Goal: Task Accomplishment & Management: Manage account settings

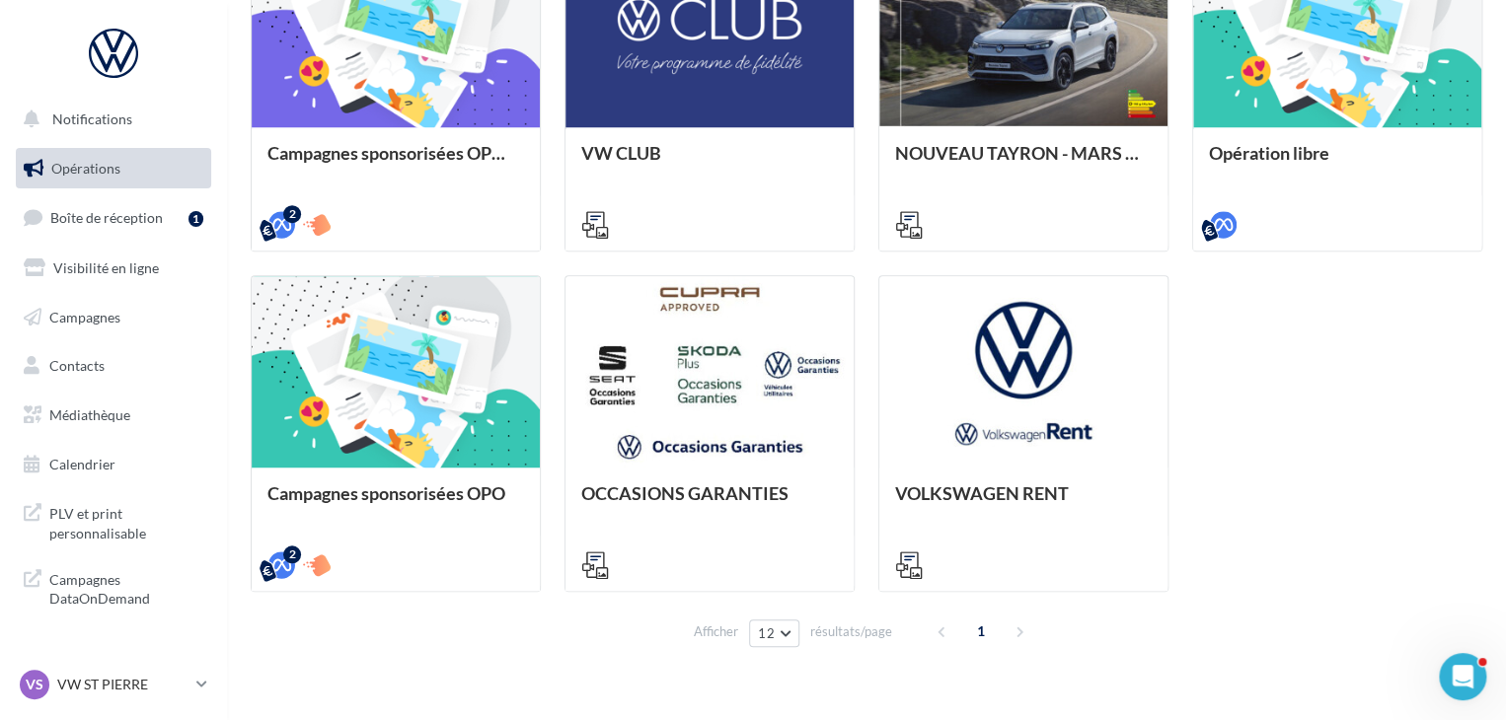
scroll to position [674, 0]
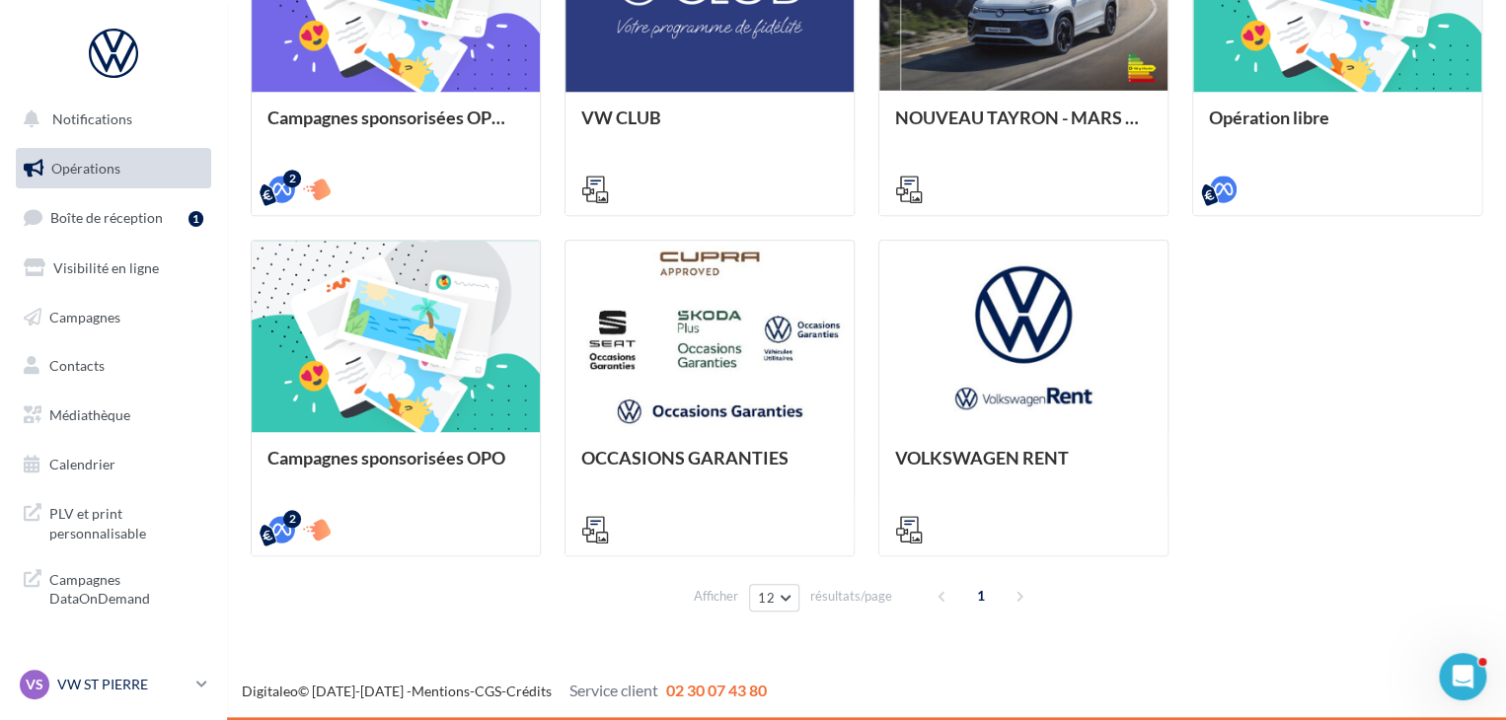
click at [129, 690] on p "VW ST PIERRE" at bounding box center [122, 685] width 131 height 20
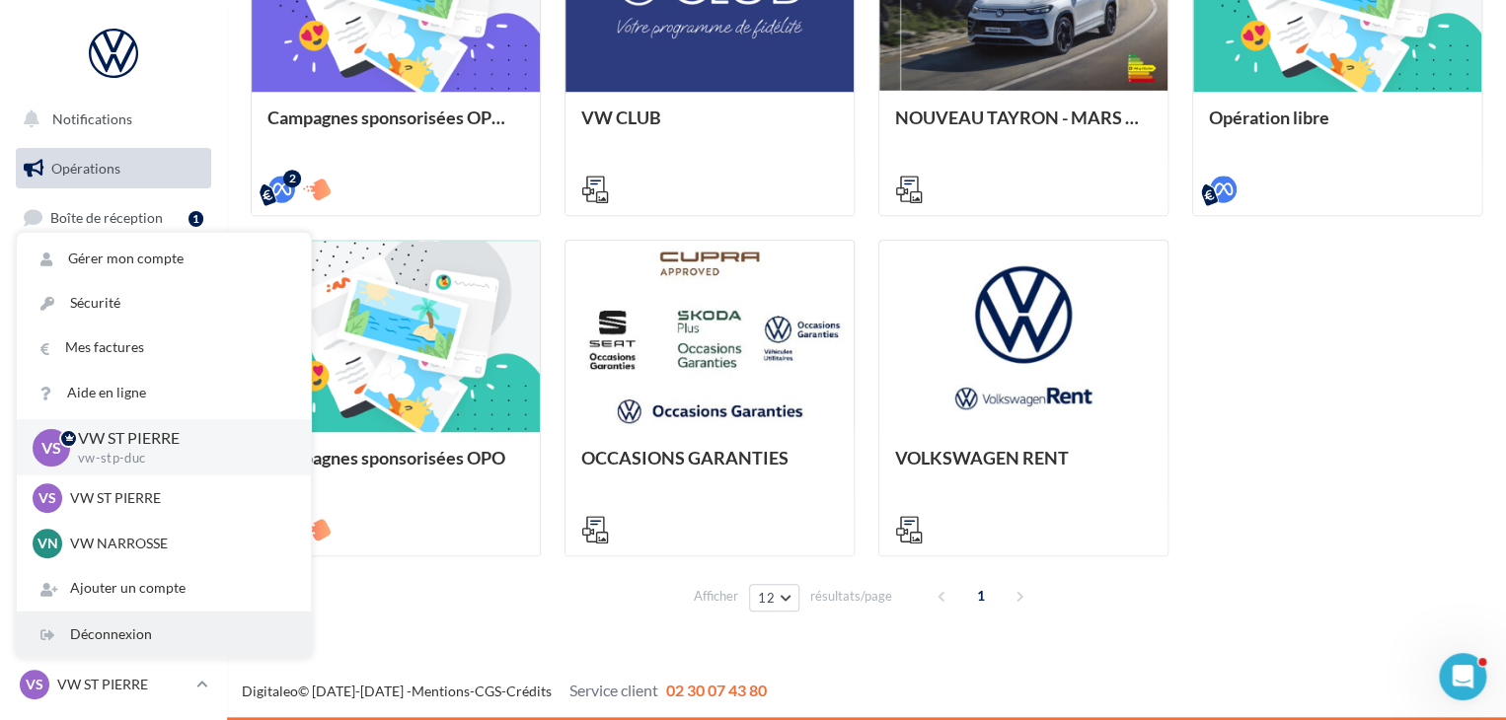
click at [126, 628] on div "Déconnexion" at bounding box center [164, 635] width 294 height 44
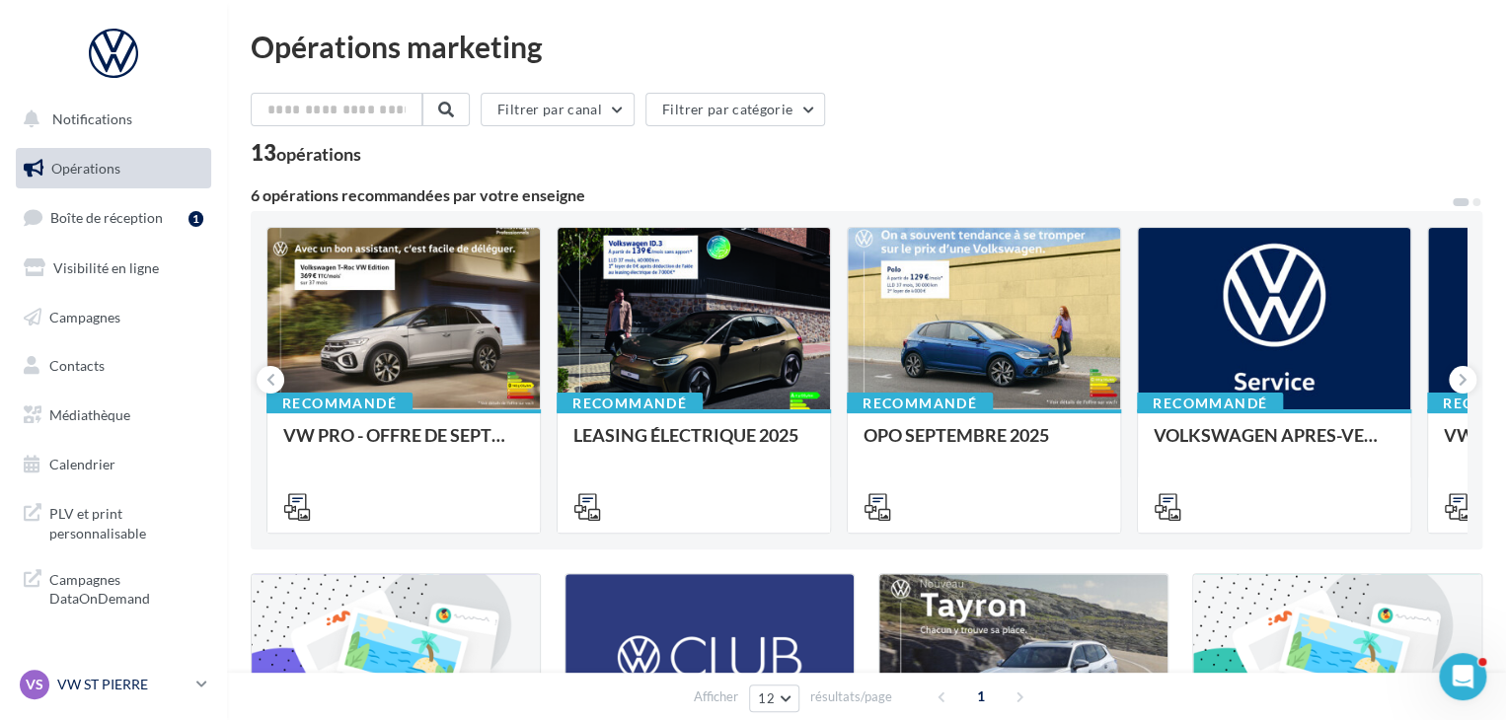
click at [80, 684] on p "VW ST PIERRE" at bounding box center [122, 685] width 131 height 20
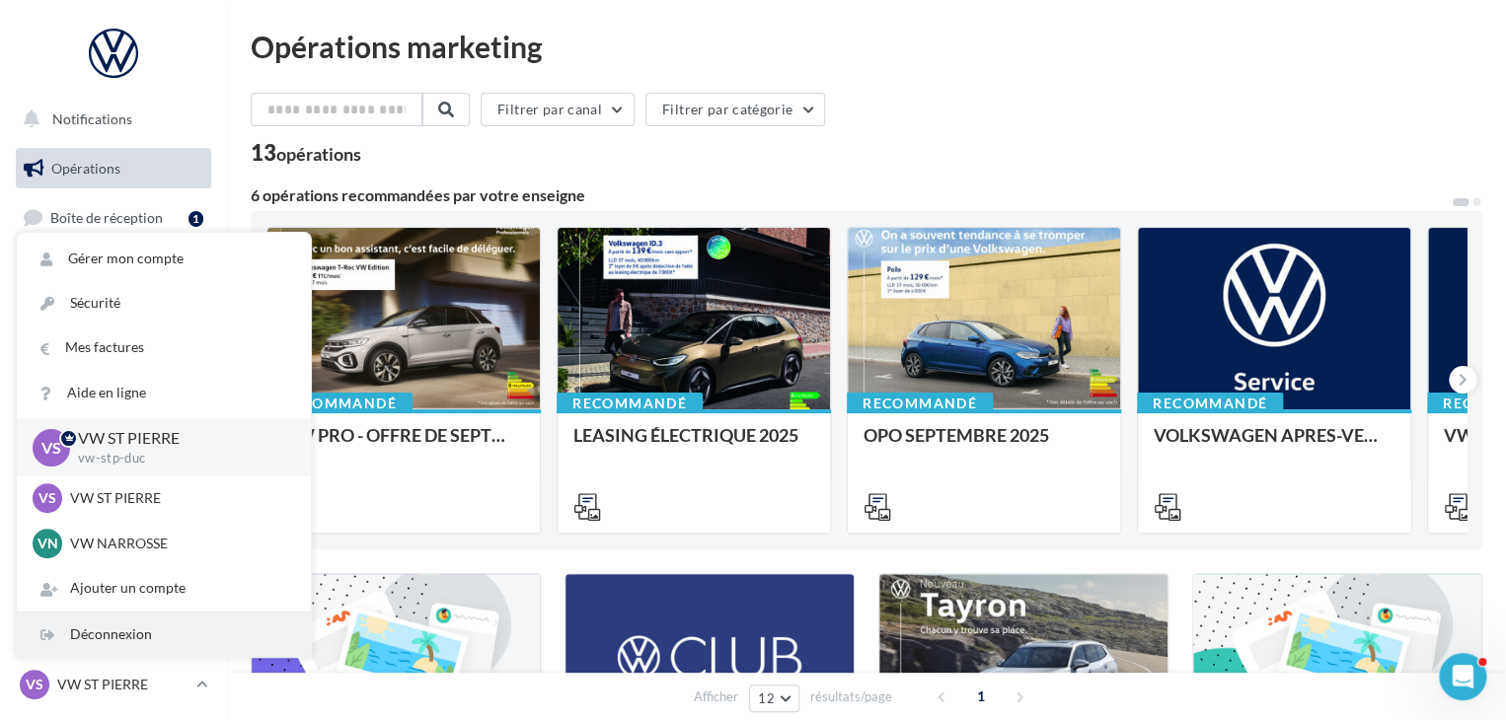
click at [99, 641] on div "Déconnexion" at bounding box center [164, 635] width 294 height 44
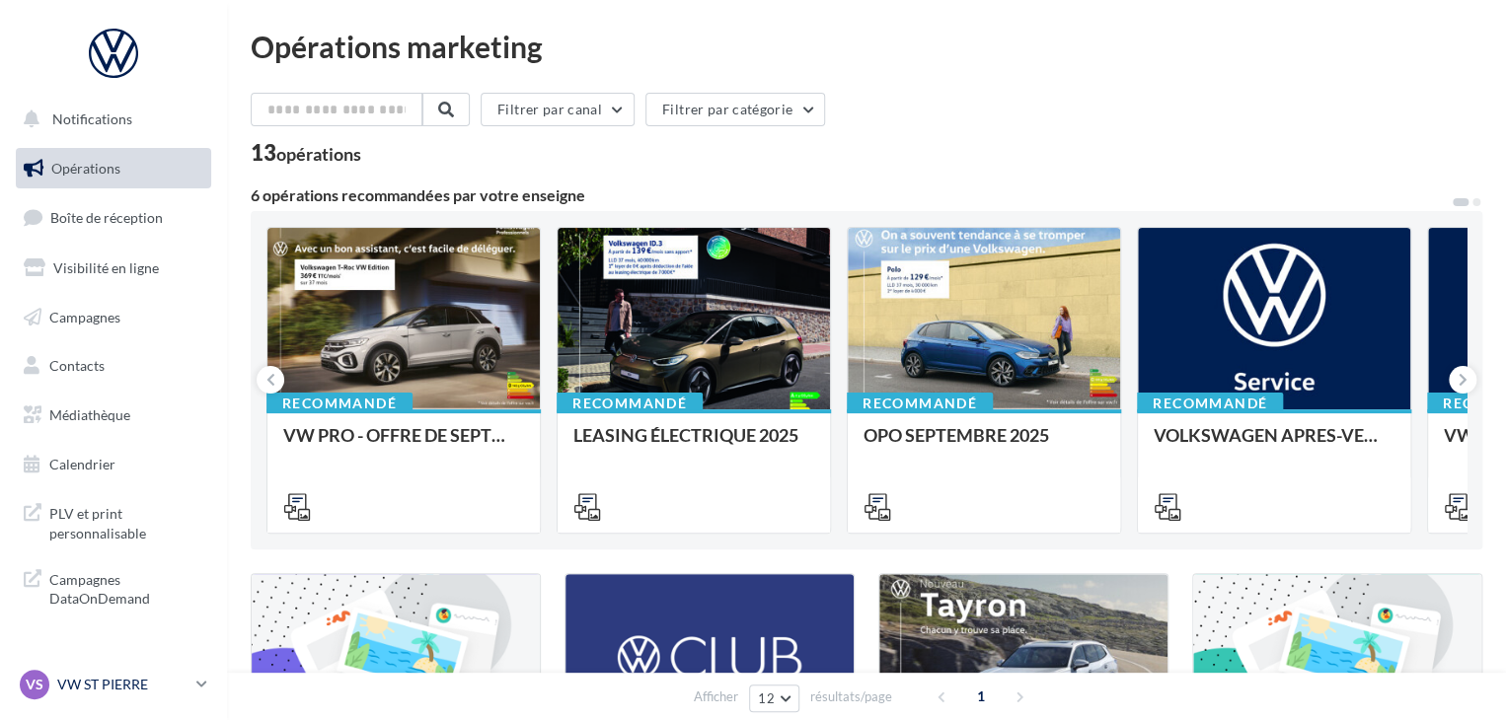
click at [86, 692] on p "VW ST PIERRE" at bounding box center [122, 685] width 131 height 20
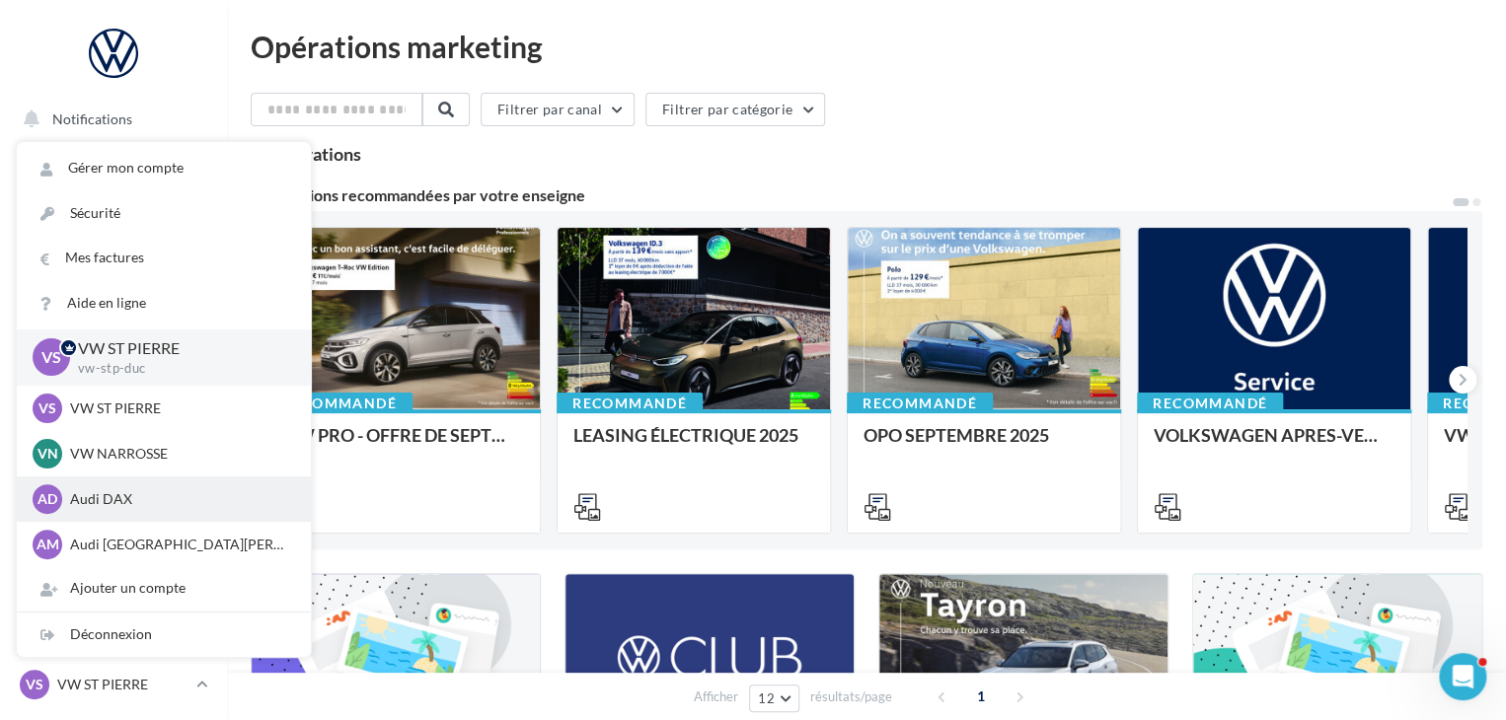
click at [103, 496] on p "Audi DAX" at bounding box center [178, 500] width 217 height 20
